Goal: Find specific page/section: Find specific page/section

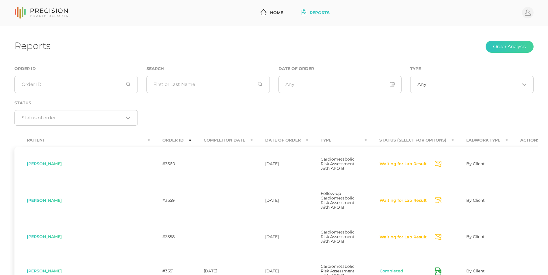
scroll to position [44, 0]
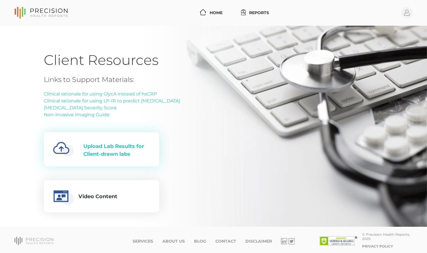
click at [98, 150] on div "Upload Lab Results for Client-drawn labs" at bounding box center [116, 151] width 67 height 16
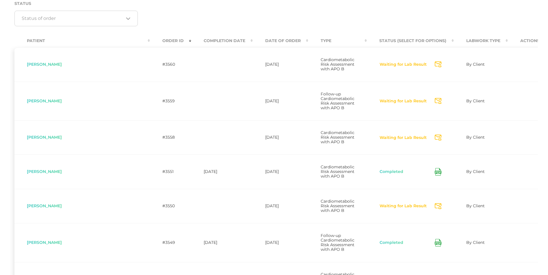
scroll to position [100, 0]
